Goal: Task Accomplishment & Management: Complete application form

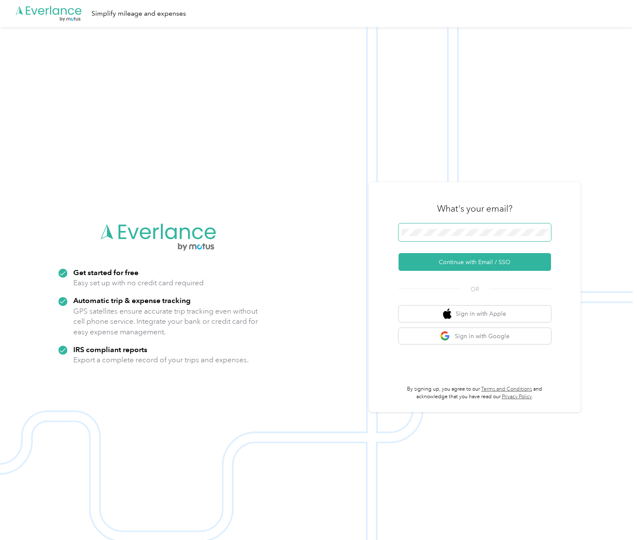
click at [399, 253] on button "Continue with Email / SSO" at bounding box center [475, 262] width 152 height 18
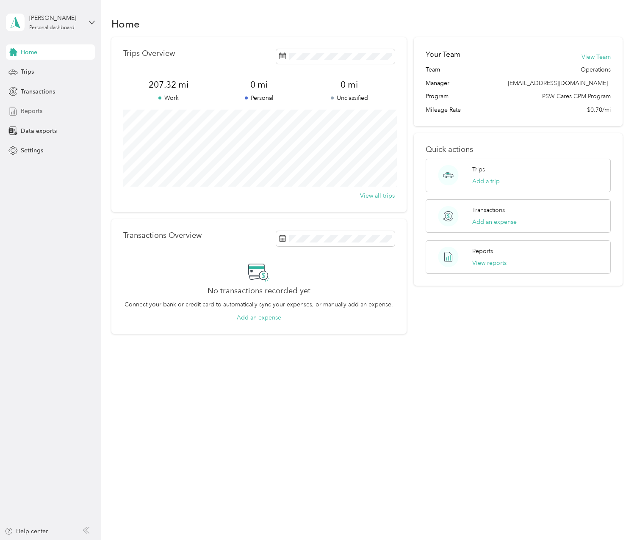
click at [25, 116] on div "Reports" at bounding box center [50, 111] width 89 height 15
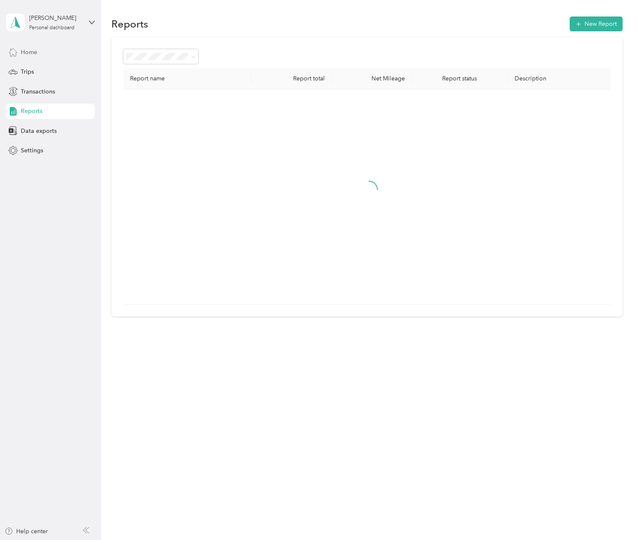
click at [29, 54] on span "Home" at bounding box center [29, 52] width 17 height 9
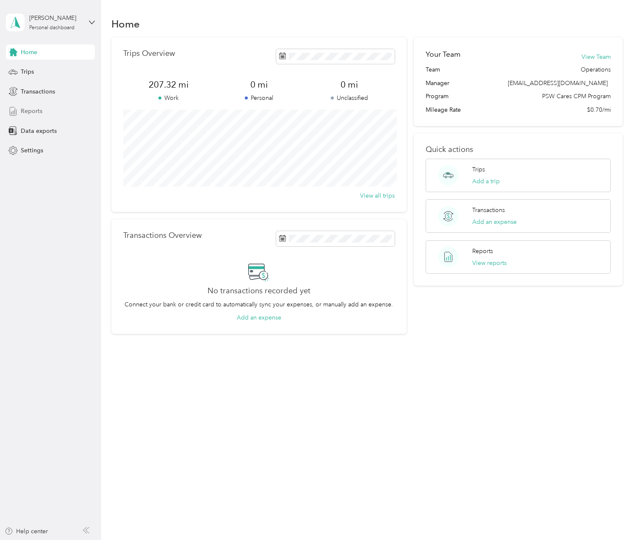
click at [46, 108] on div "Reports" at bounding box center [50, 111] width 89 height 15
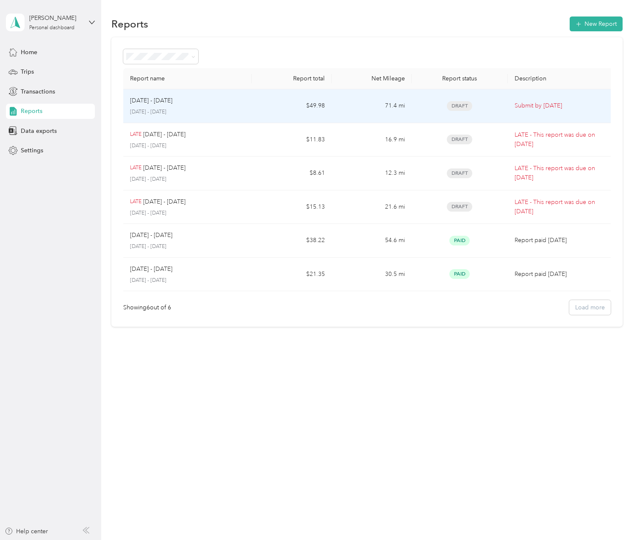
click at [155, 100] on p "Sep 1 - 30, 2025" at bounding box center [151, 100] width 42 height 9
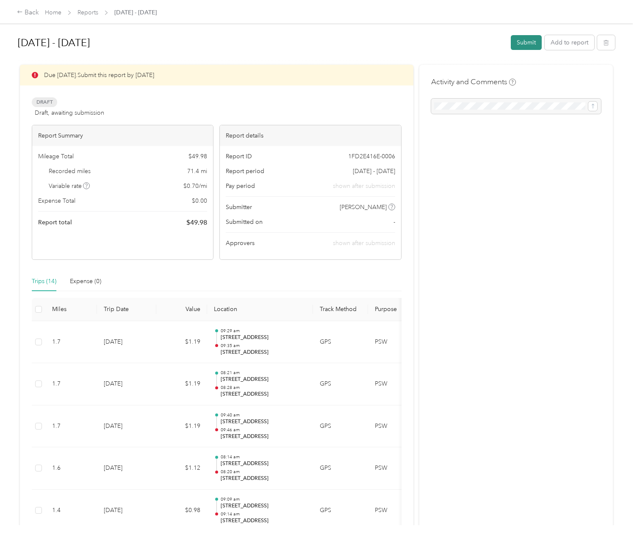
click at [526, 39] on button "Submit" at bounding box center [526, 42] width 31 height 15
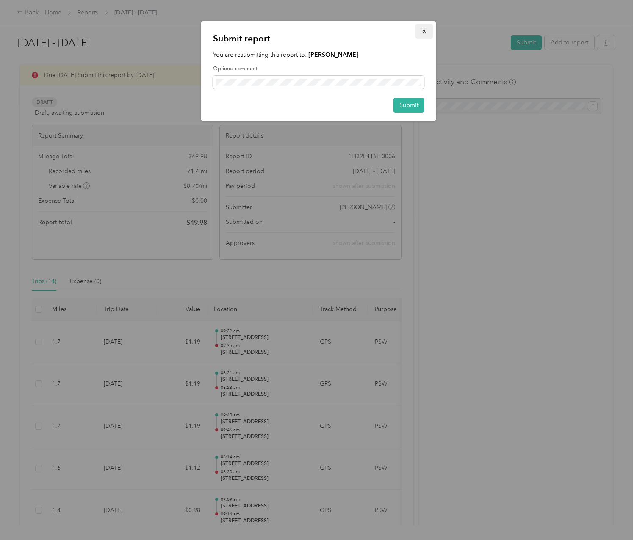
click at [424, 31] on icon "button" at bounding box center [423, 31] width 3 height 3
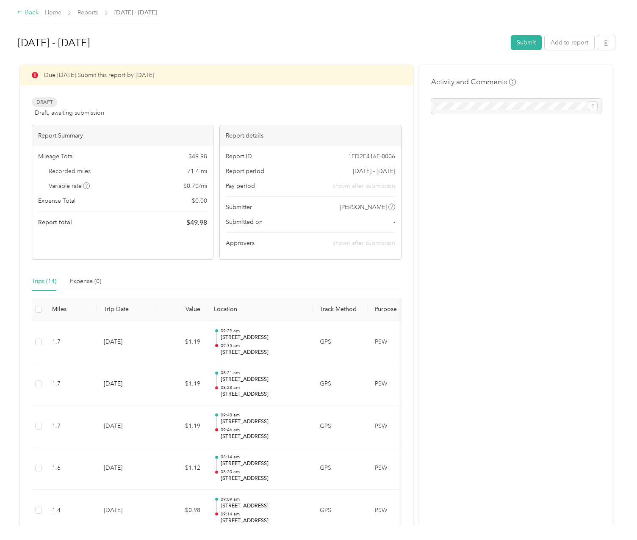
click at [20, 16] on div "Back" at bounding box center [28, 13] width 22 height 10
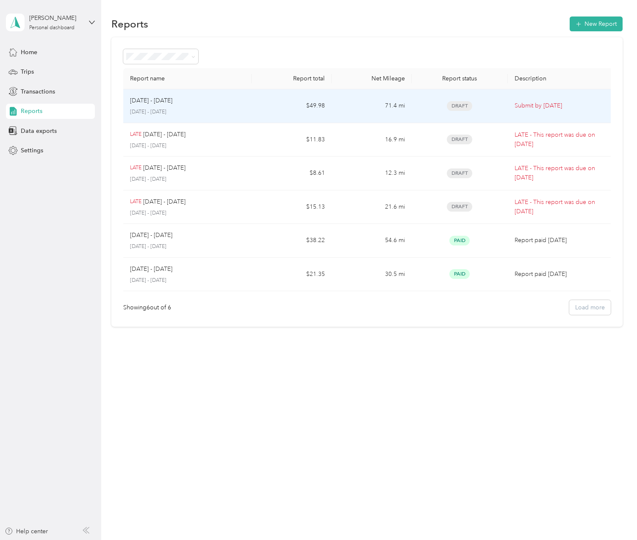
click at [377, 104] on td "71.4 mi" at bounding box center [372, 106] width 80 height 34
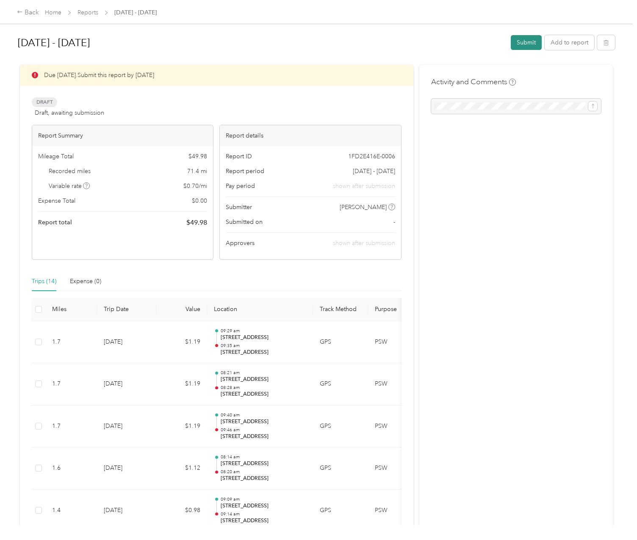
click at [518, 40] on button "Submit" at bounding box center [526, 42] width 31 height 15
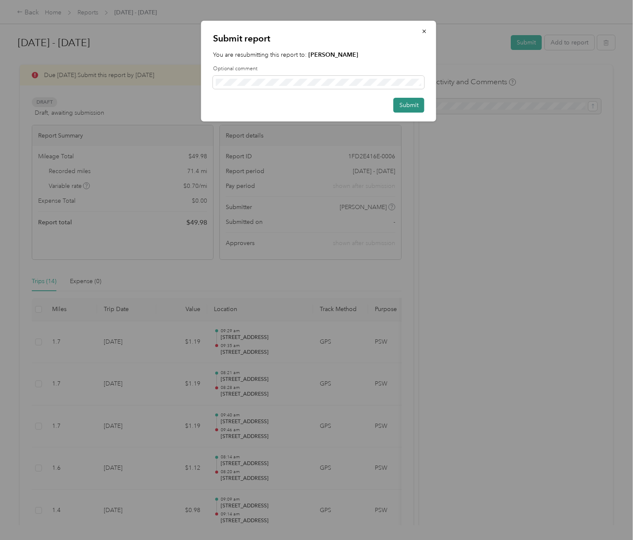
click at [409, 106] on button "Submit" at bounding box center [408, 105] width 31 height 15
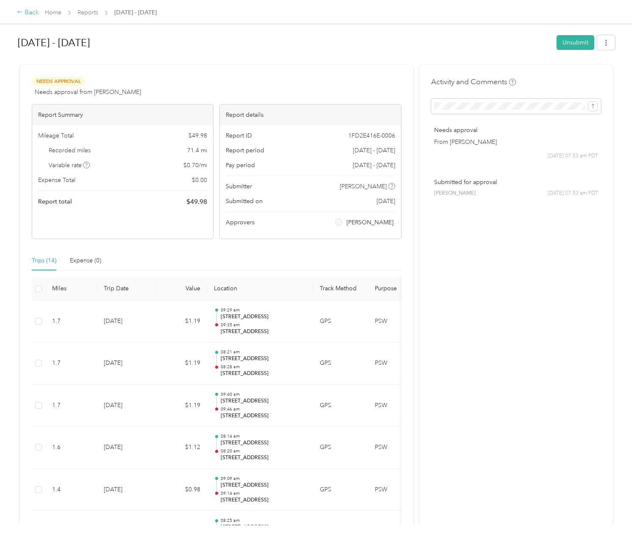
click at [30, 12] on div "Back" at bounding box center [28, 13] width 22 height 10
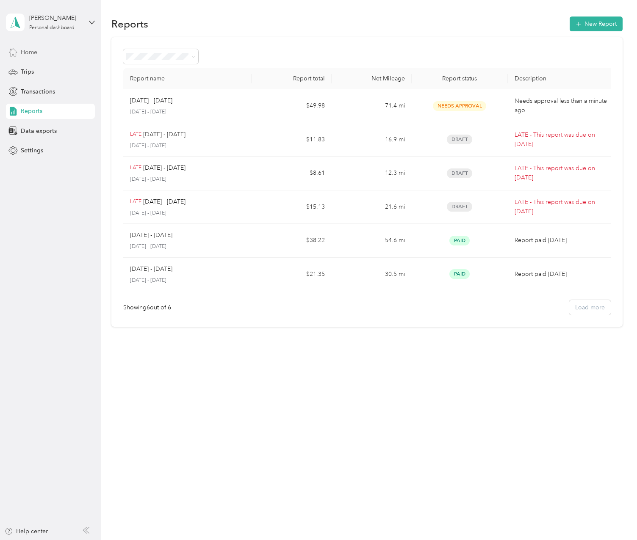
click at [33, 52] on span "Home" at bounding box center [29, 52] width 17 height 9
